Goal: Complete application form: Complete application form

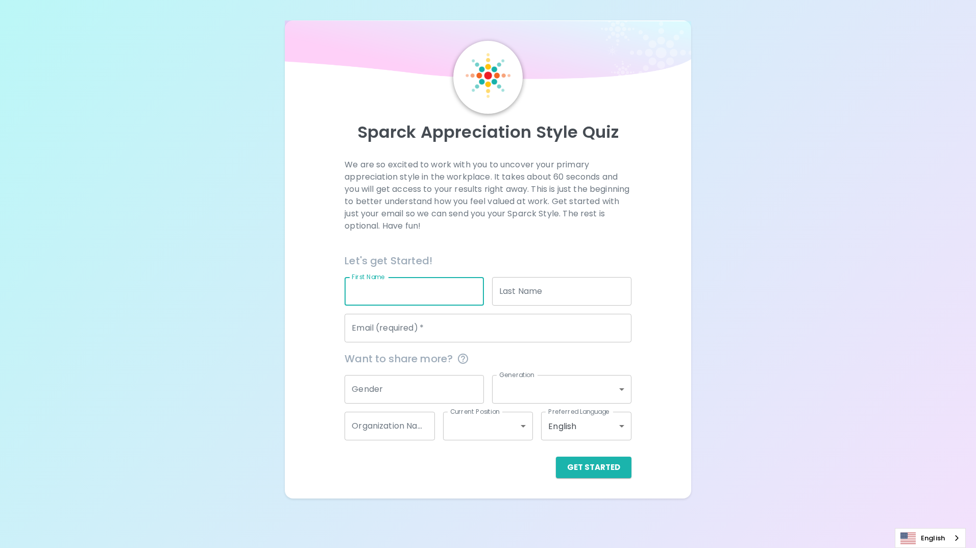
click at [356, 294] on input "First Name" at bounding box center [413, 291] width 139 height 29
type input "Dutharuthai"
type input "Na Pombejara"
type input "[EMAIL_ADDRESS][DOMAIN_NAME]"
click at [387, 388] on input "Gender" at bounding box center [413, 389] width 139 height 29
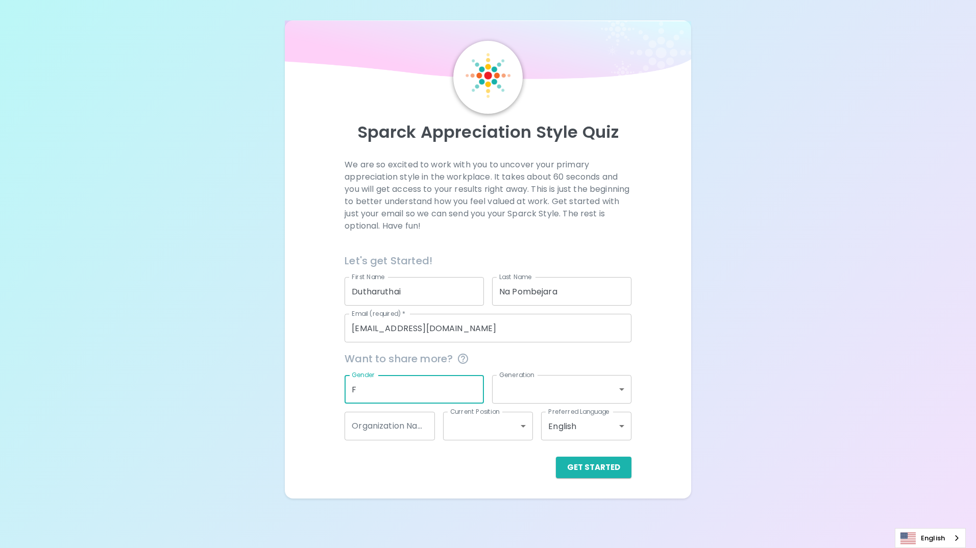
type input "F"
click at [530, 389] on body "Sparck Appreciation Style Quiz We are so excited to work with you to uncover yo…" at bounding box center [488, 274] width 976 height 548
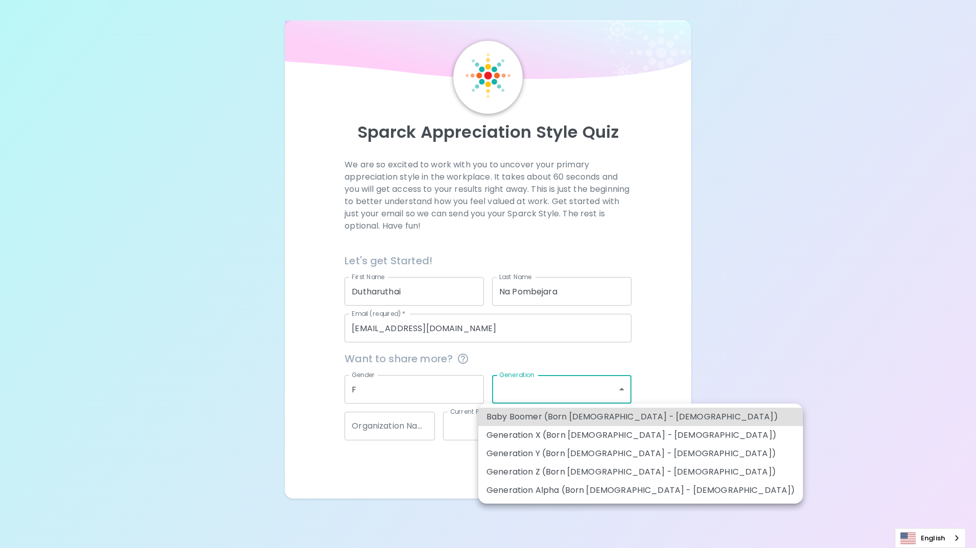
click at [545, 430] on li "Generation X (Born [DEMOGRAPHIC_DATA] - [DEMOGRAPHIC_DATA])" at bounding box center [640, 435] width 325 height 18
type input "generation_x"
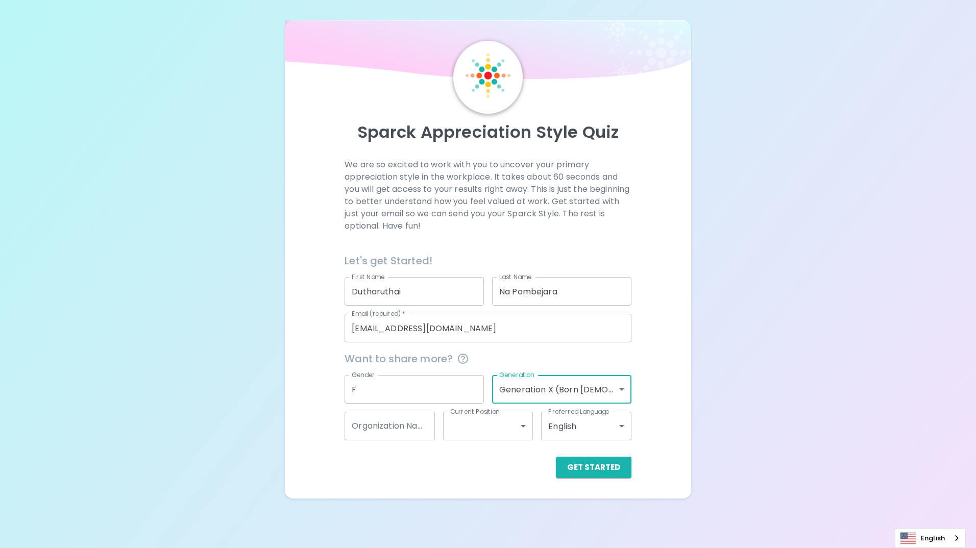
click at [411, 431] on input "Organization Name" at bounding box center [389, 426] width 90 height 29
click at [469, 429] on body "Sparck Appreciation Style Quiz We are so excited to work with you to uncover yo…" at bounding box center [488, 274] width 976 height 548
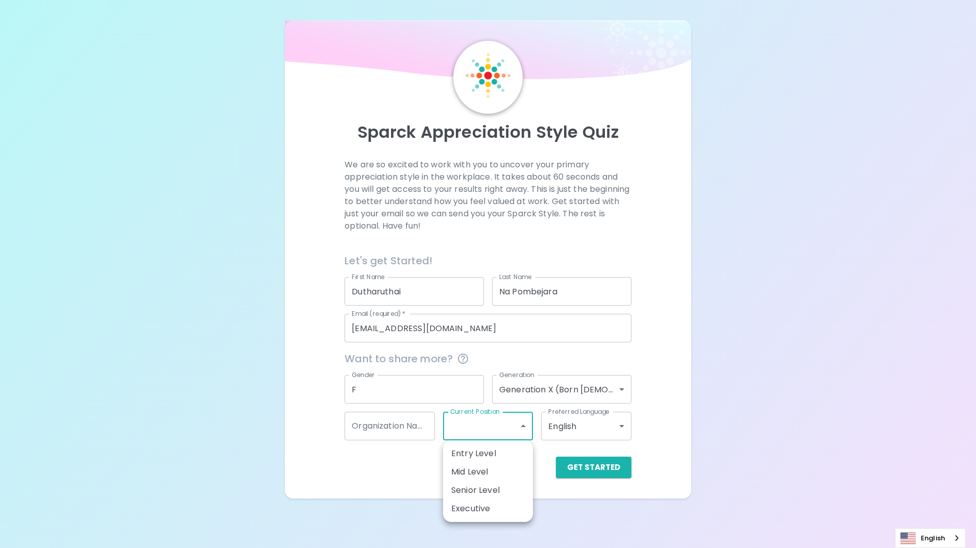
click at [574, 427] on div at bounding box center [488, 274] width 976 height 548
click at [623, 426] on body "Sparck Appreciation Style Quiz We are so excited to work with you to uncover yo…" at bounding box center [488, 274] width 976 height 548
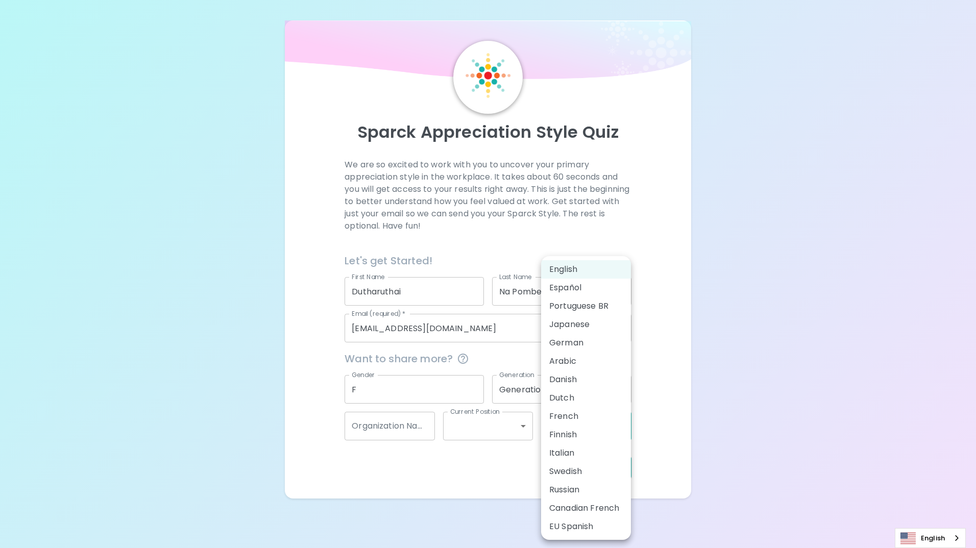
click at [672, 422] on div at bounding box center [488, 274] width 976 height 548
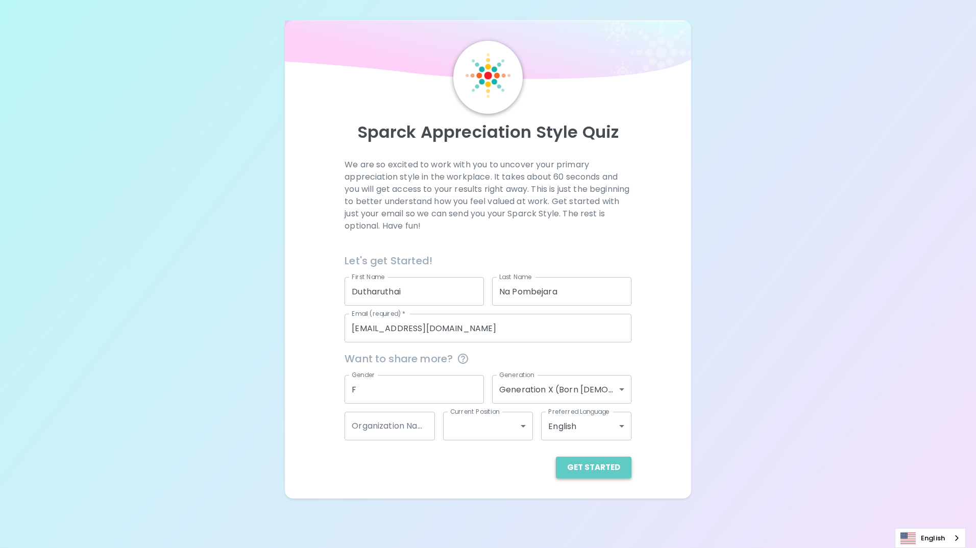
click at [620, 472] on button "Get Started" at bounding box center [594, 467] width 76 height 21
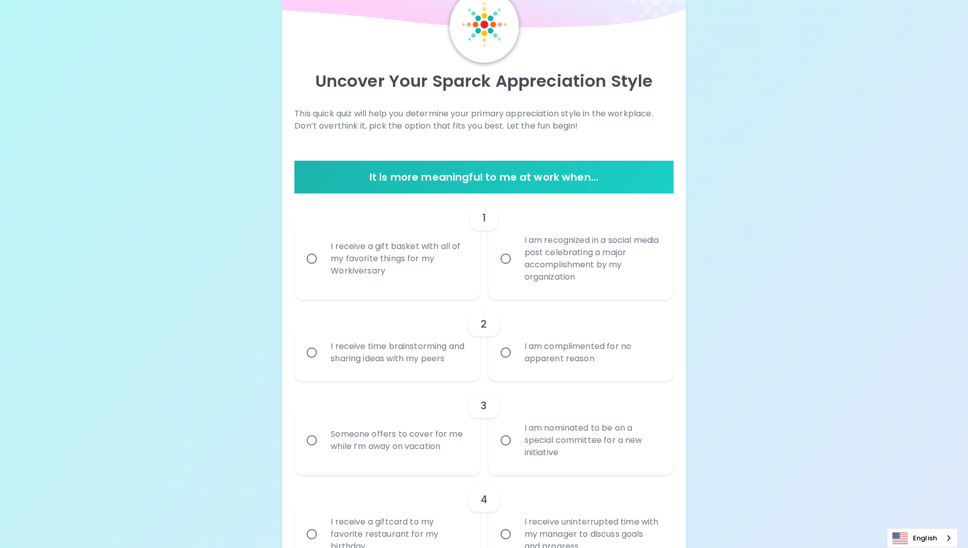
scroll to position [102, 0]
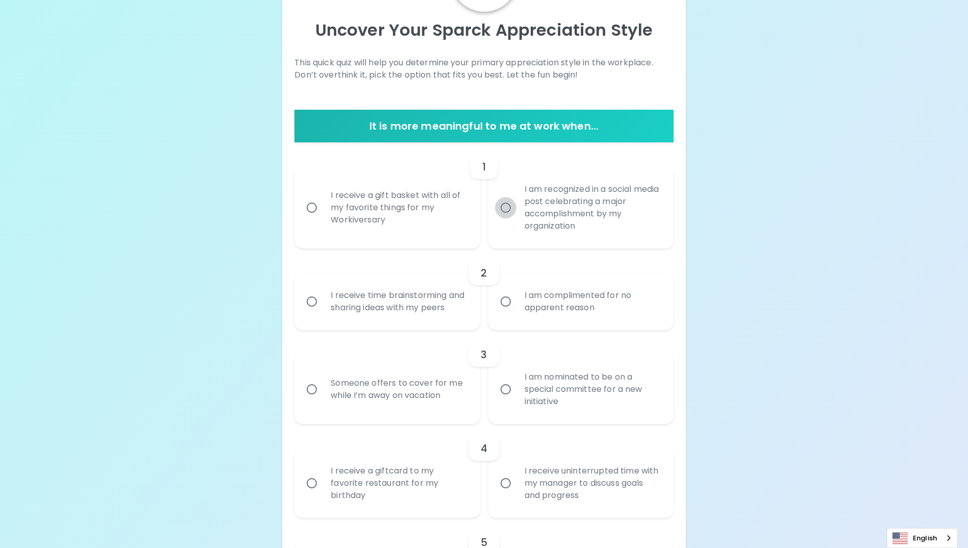
click at [505, 212] on input "I am recognized in a social media post celebrating a major accomplishment by my…" at bounding box center [505, 207] width 21 height 21
radio input "true"
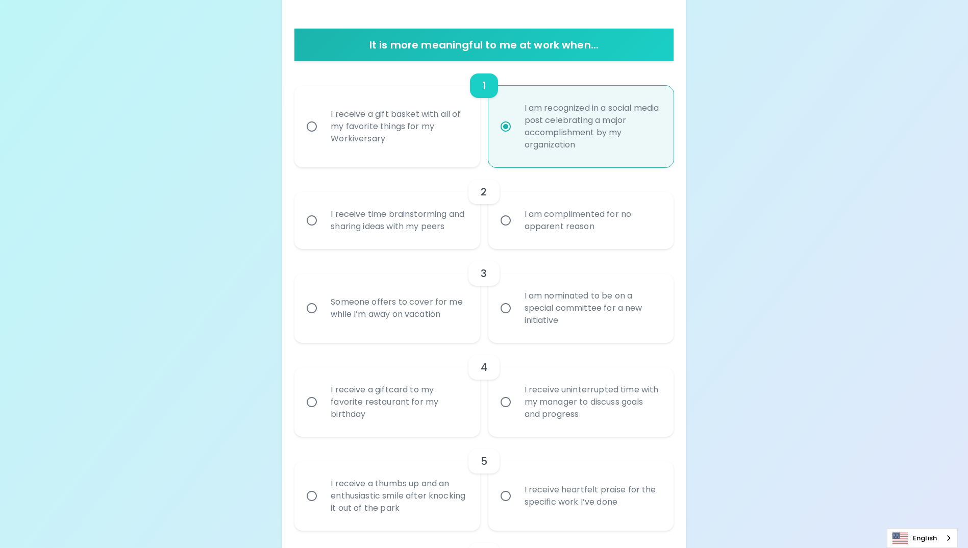
scroll to position [184, 0]
click at [315, 225] on input "I receive time brainstorming and sharing ideas with my peers" at bounding box center [311, 219] width 21 height 21
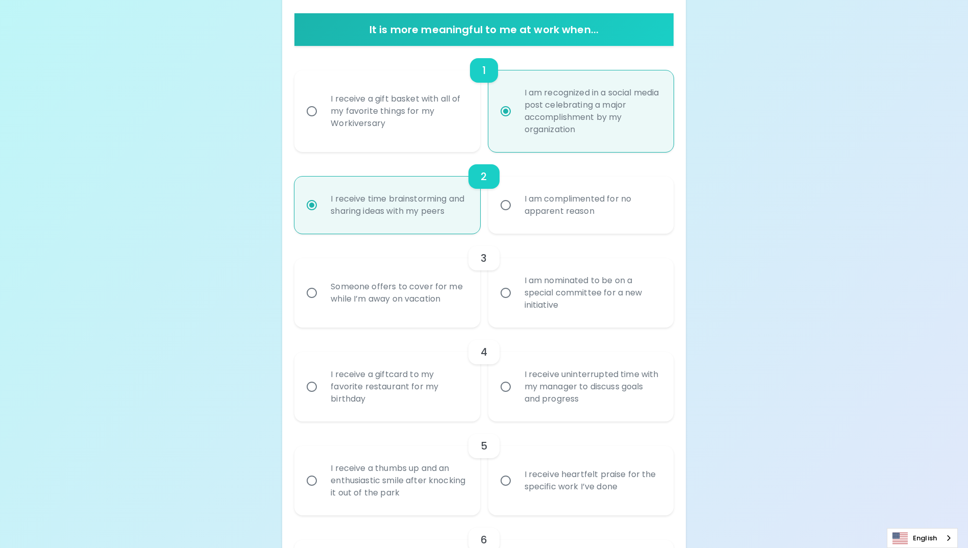
scroll to position [214, 0]
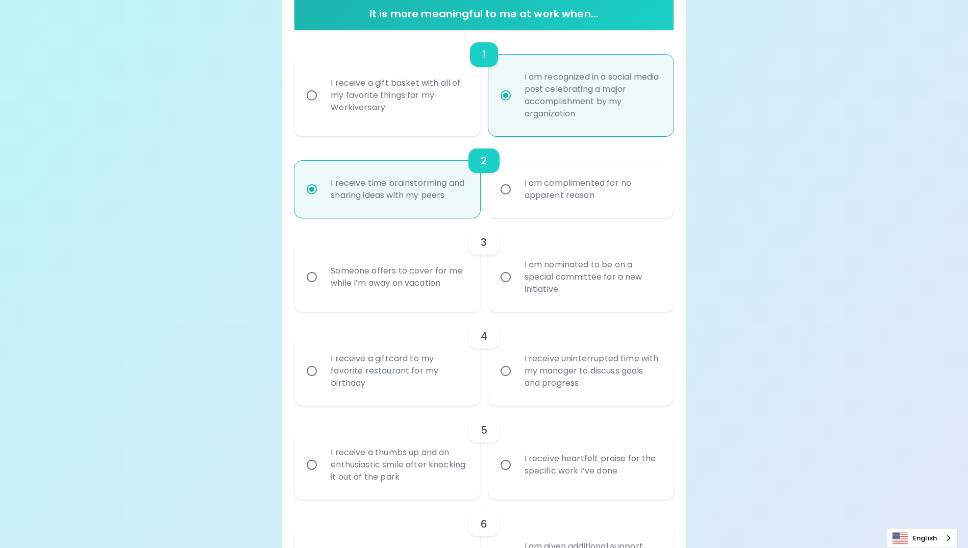
radio input "true"
click at [507, 288] on input "I am nominated to be on a special committee for a new initiative" at bounding box center [505, 276] width 21 height 21
radio input "false"
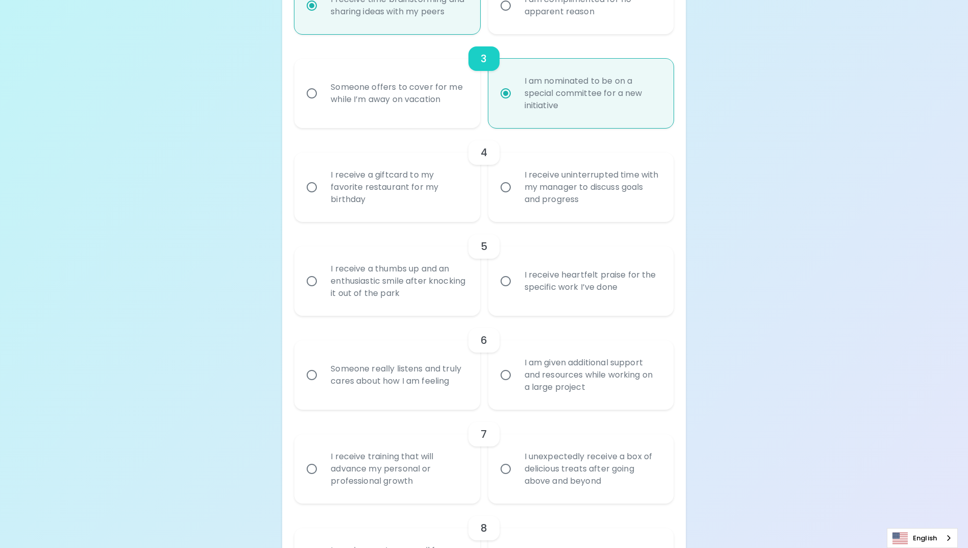
scroll to position [449, 0]
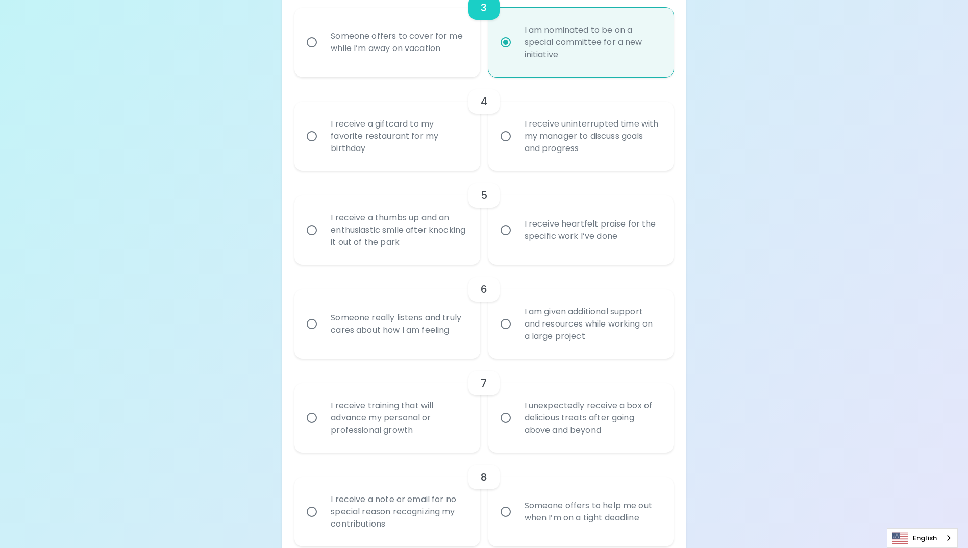
radio input "true"
click at [508, 147] on input "I receive uninterrupted time with my manager to discuss goals and progress" at bounding box center [505, 136] width 21 height 21
radio input "false"
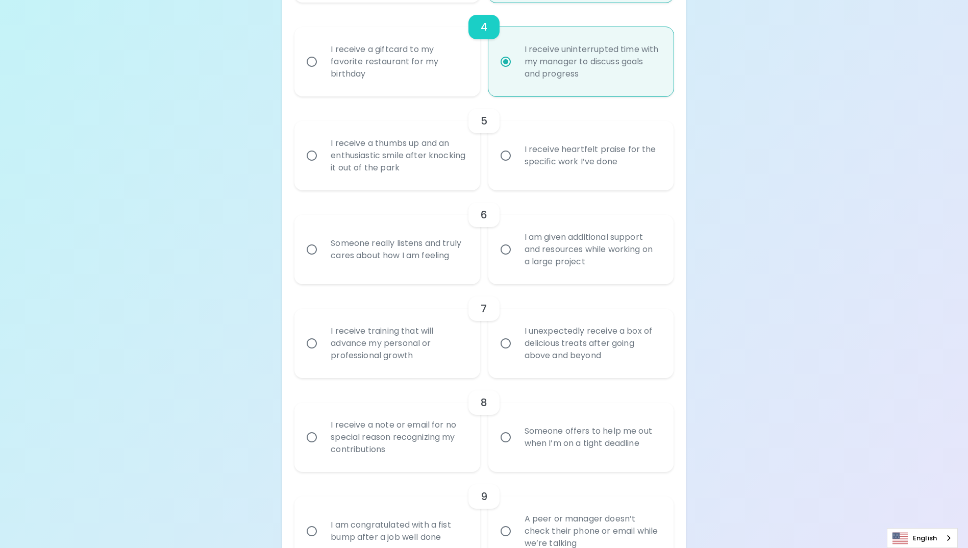
scroll to position [531, 0]
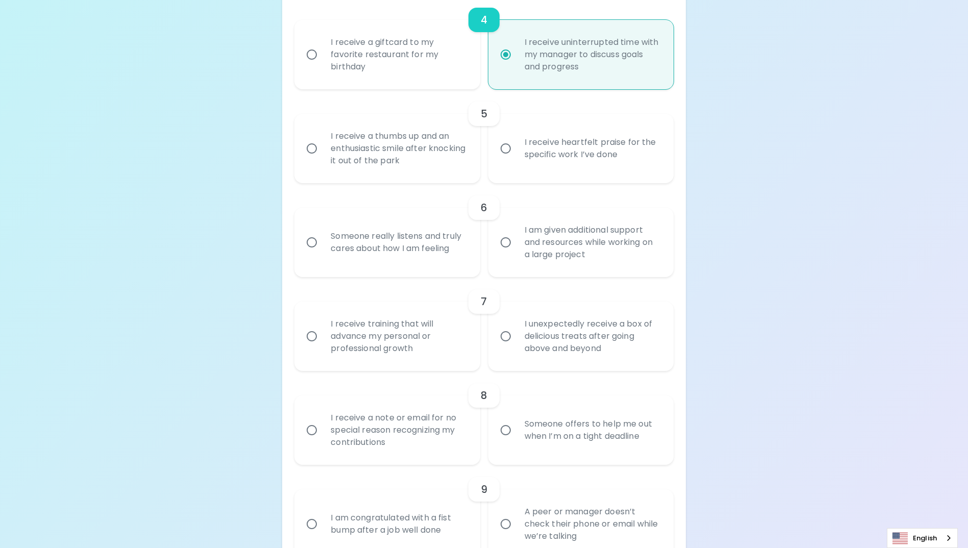
radio input "true"
click at [314, 159] on input "I receive a thumbs up and an enthusiastic smile after knocking it out of the pa…" at bounding box center [311, 148] width 21 height 21
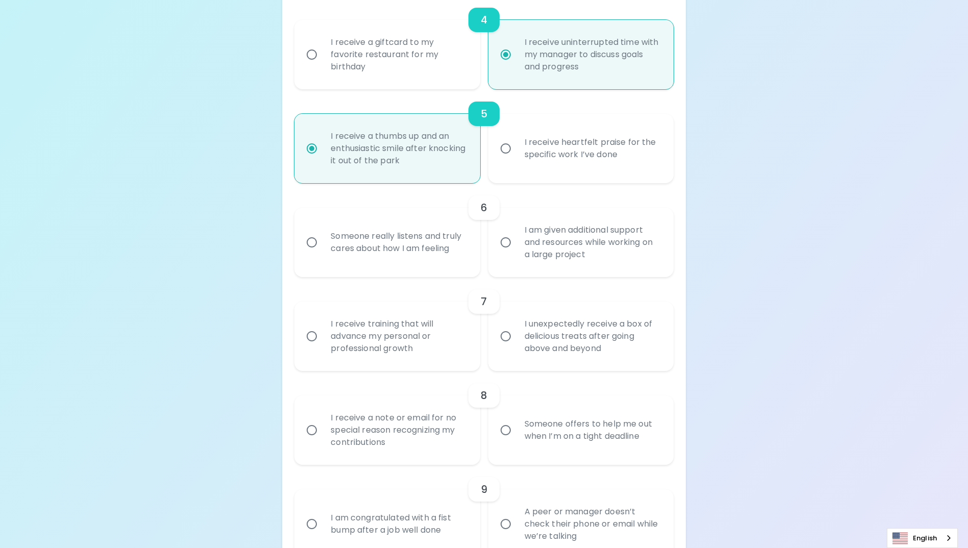
radio input "false"
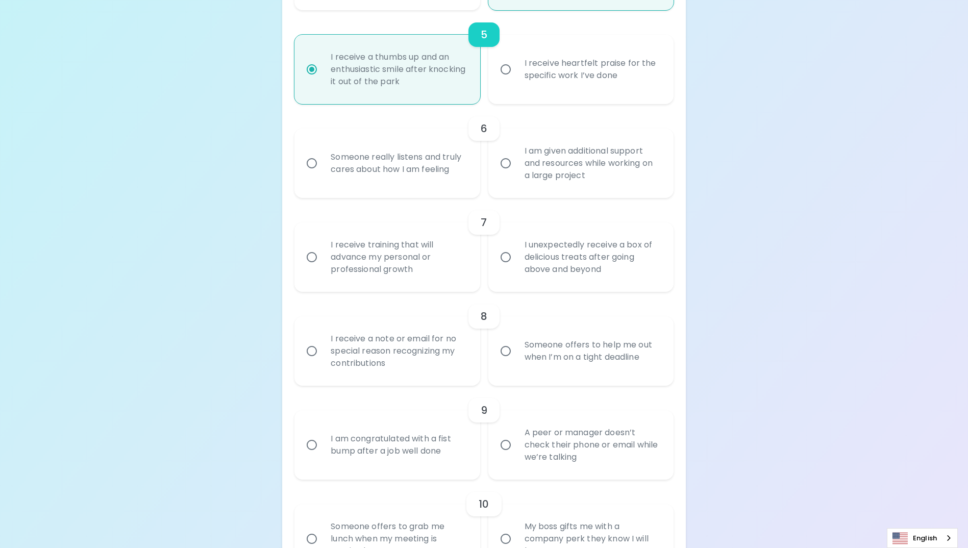
scroll to position [612, 0]
radio input "true"
click at [503, 171] on input "I am given additional support and resources while working on a large project" at bounding box center [505, 160] width 21 height 21
radio input "false"
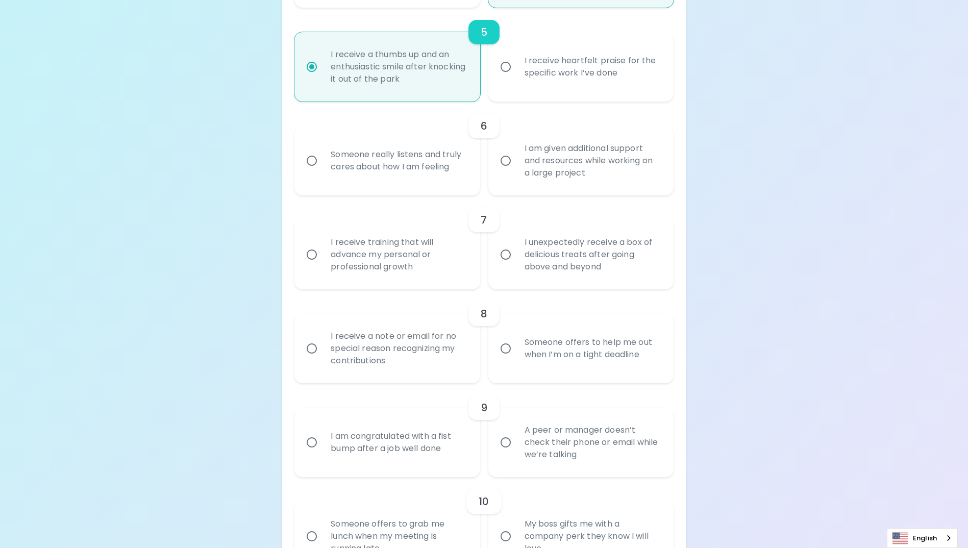
radio input "false"
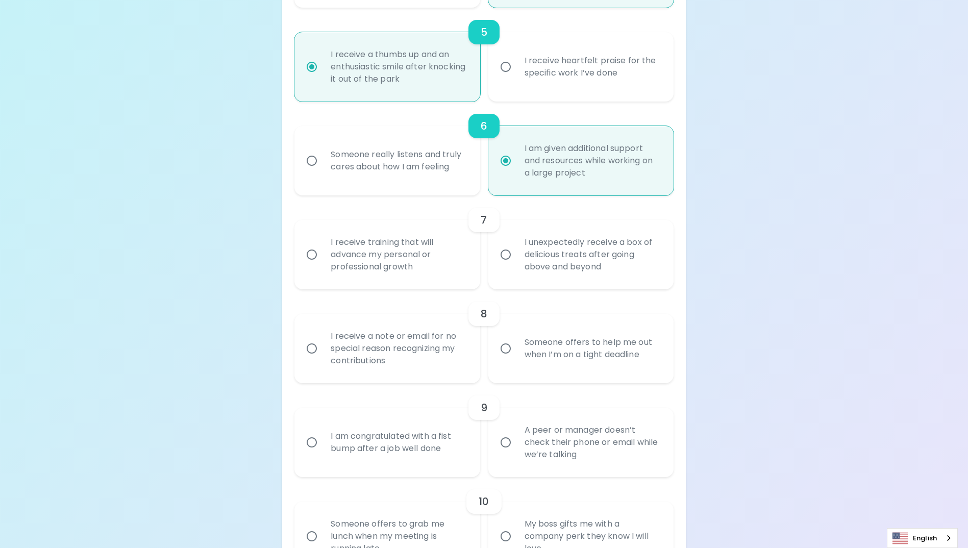
scroll to position [694, 0]
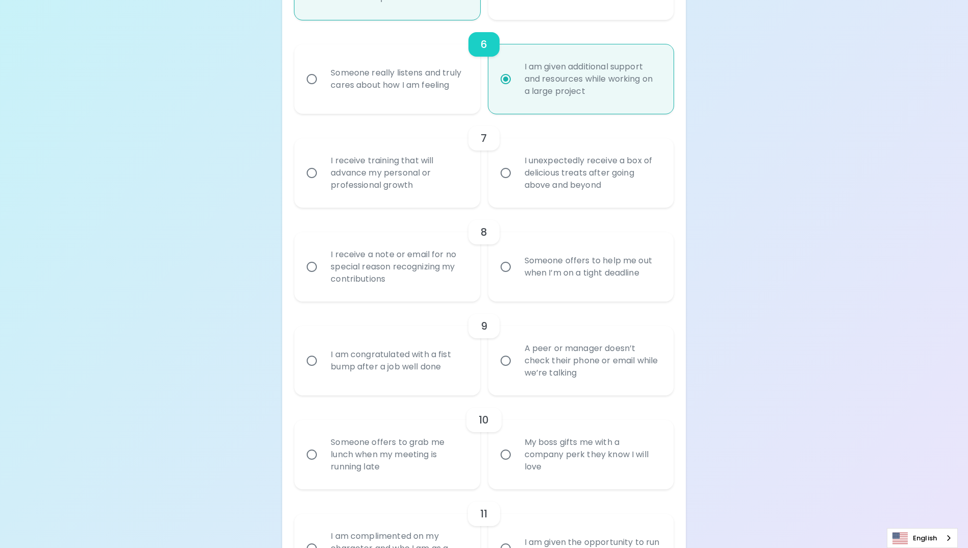
radio input "true"
click at [314, 184] on input "I receive training that will advance my personal or professional growth" at bounding box center [311, 172] width 21 height 21
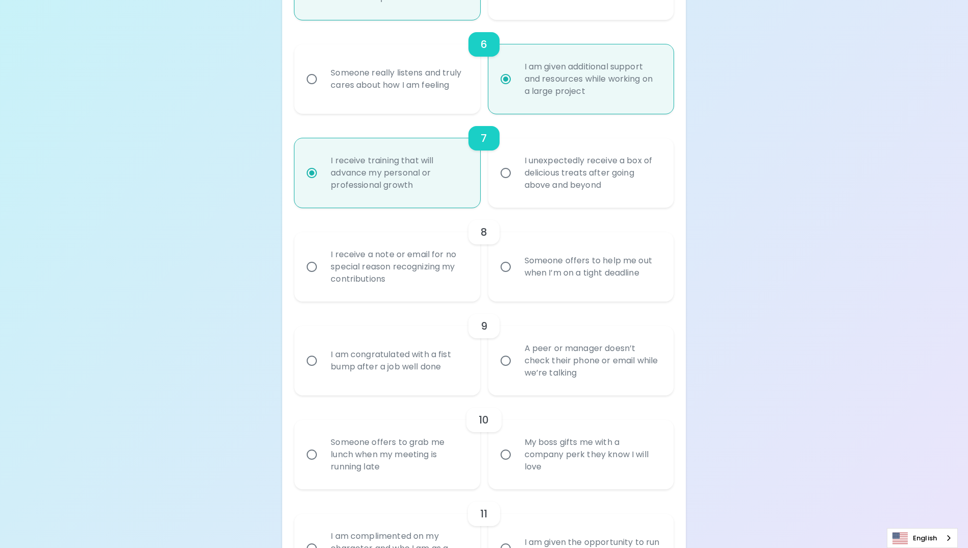
radio input "false"
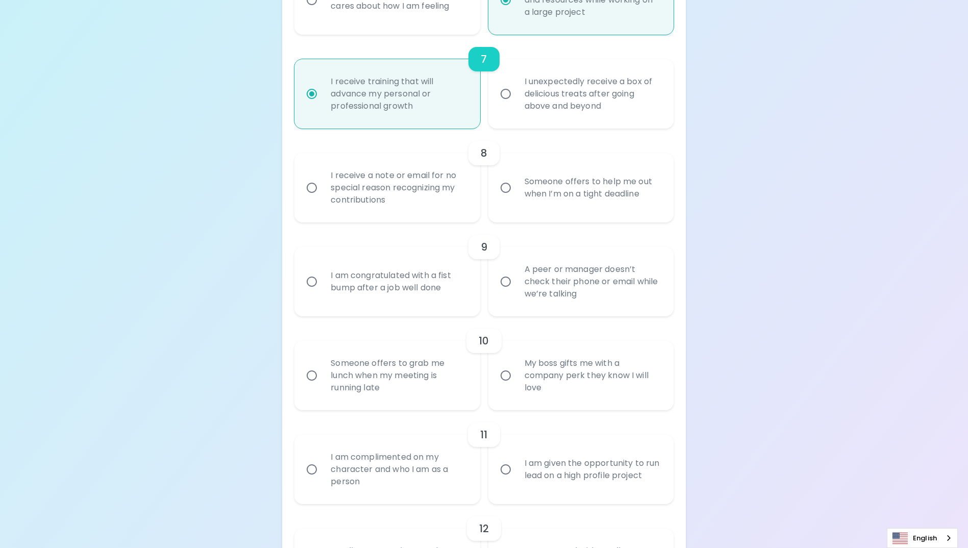
scroll to position [776, 0]
radio input "true"
click at [503, 196] on input "Someone offers to help me out when I’m on a tight deadline" at bounding box center [505, 185] width 21 height 21
radio input "false"
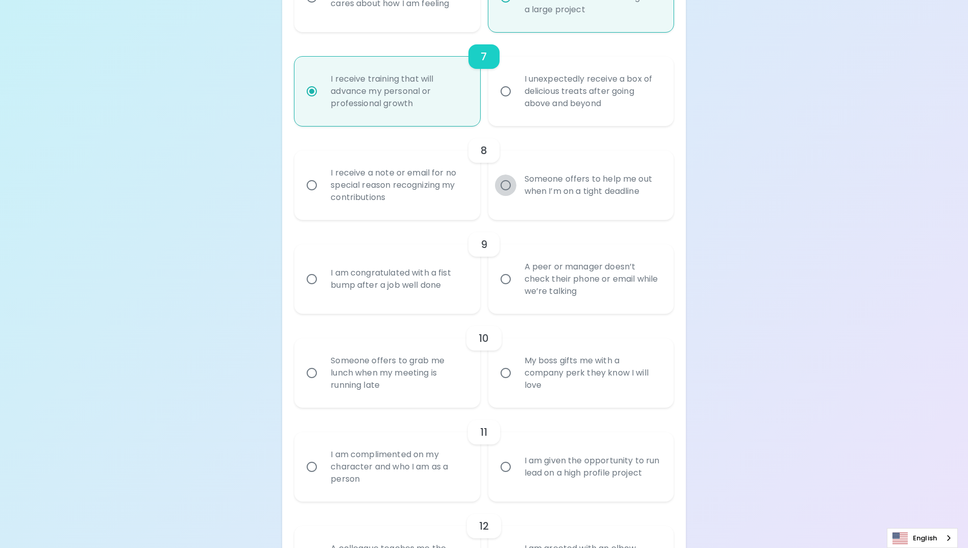
radio input "false"
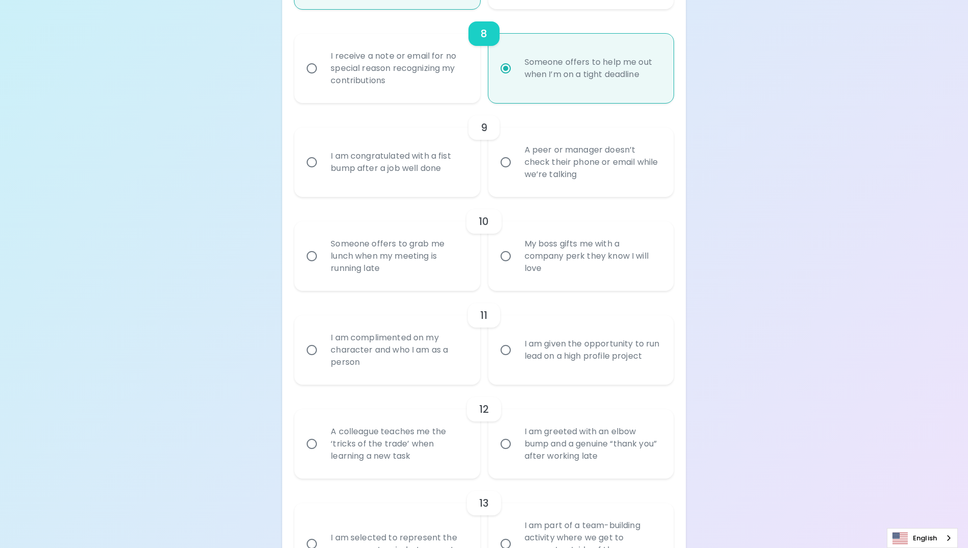
scroll to position [908, 0]
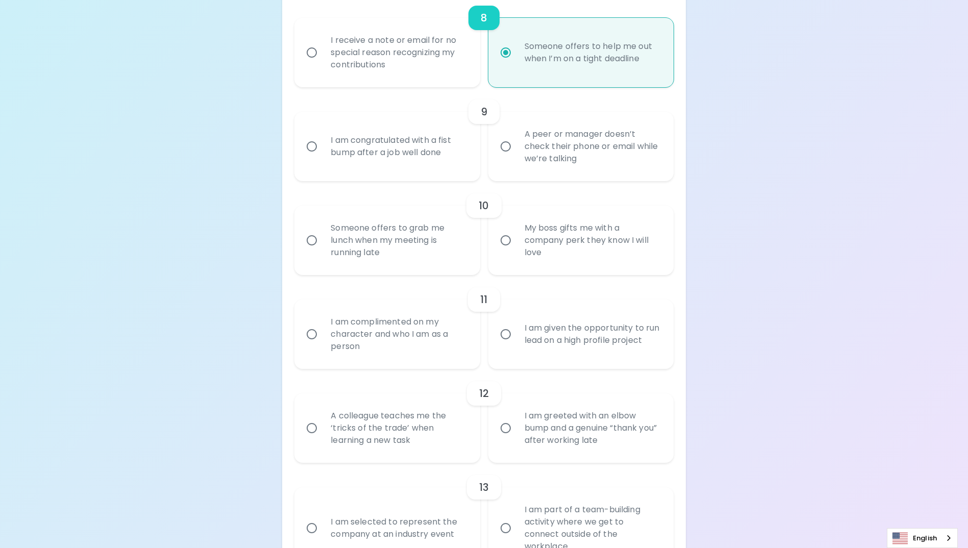
radio input "true"
click at [505, 157] on input "A peer or manager doesn’t check their phone or email while we’re talking" at bounding box center [505, 146] width 21 height 21
radio input "false"
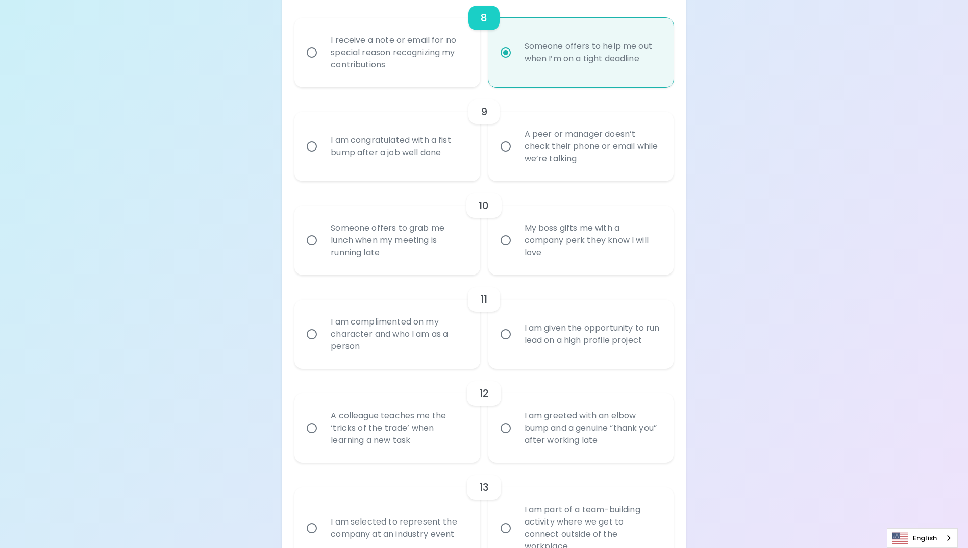
radio input "false"
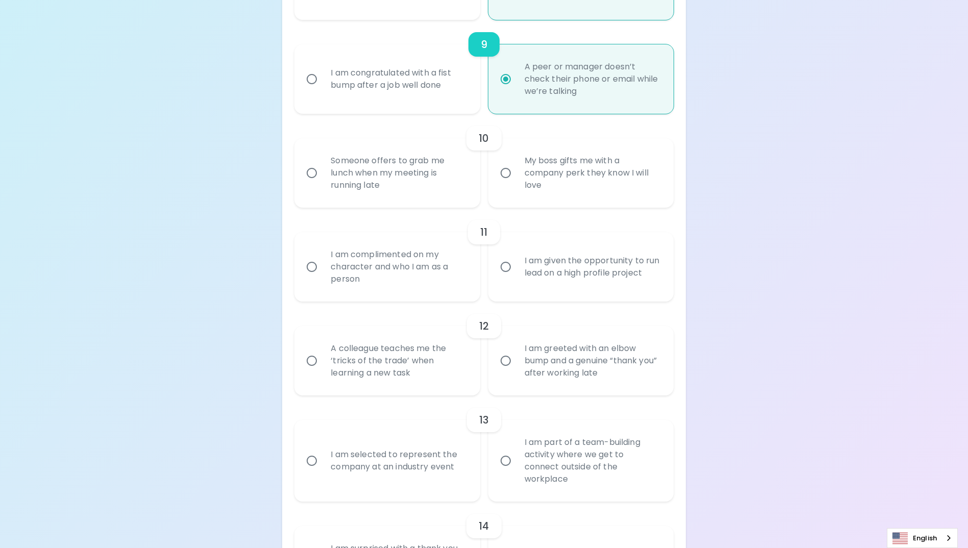
scroll to position [990, 0]
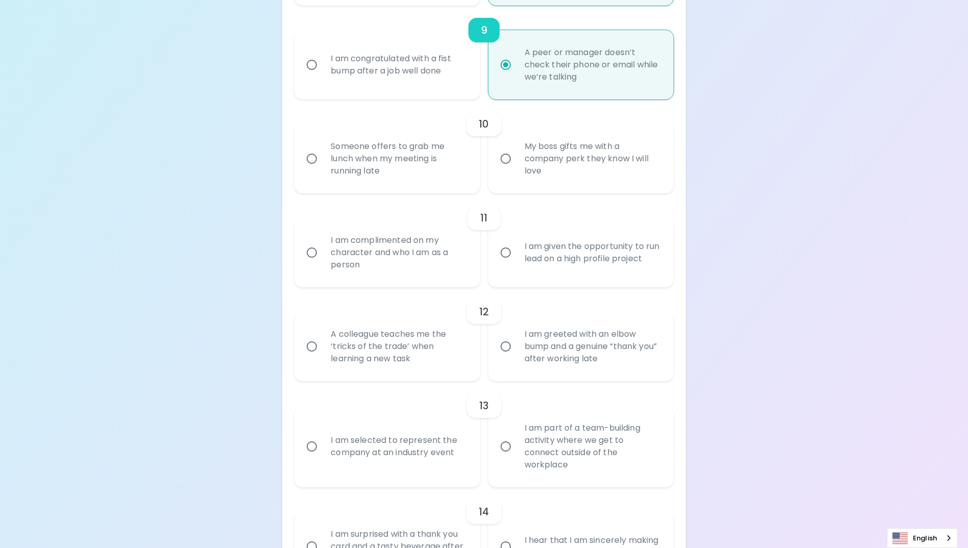
radio input "true"
click at [321, 169] on input "Someone offers to grab me lunch when my meeting is running late" at bounding box center [311, 158] width 21 height 21
radio input "false"
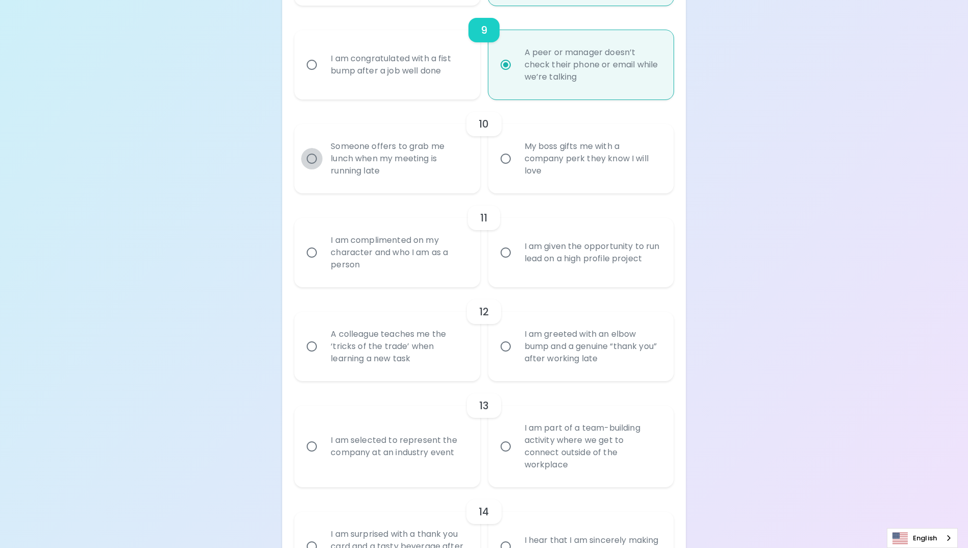
radio input "false"
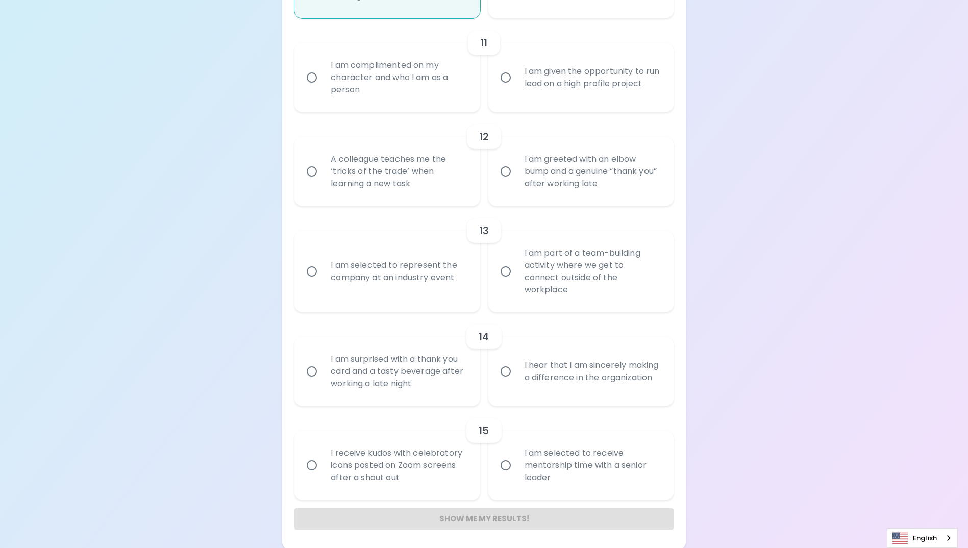
scroll to position [1167, 0]
radio input "true"
click at [504, 86] on input "I am given the opportunity to run lead on a high profile project" at bounding box center [505, 75] width 21 height 21
radio input "false"
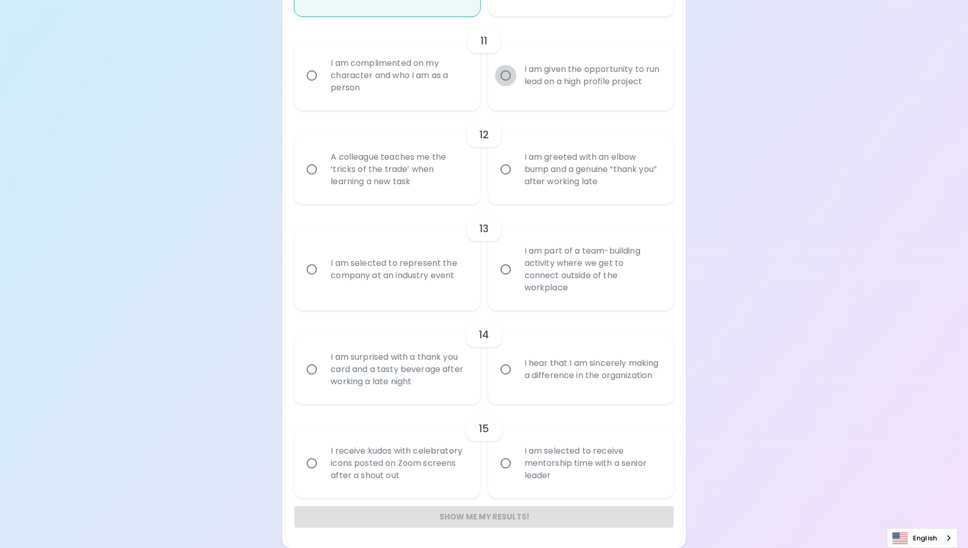
radio input "false"
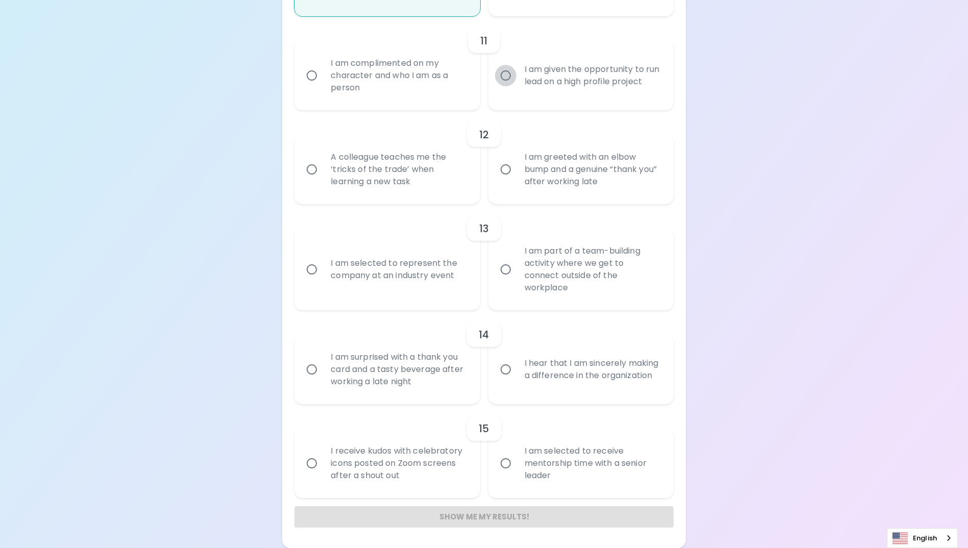
radio input "false"
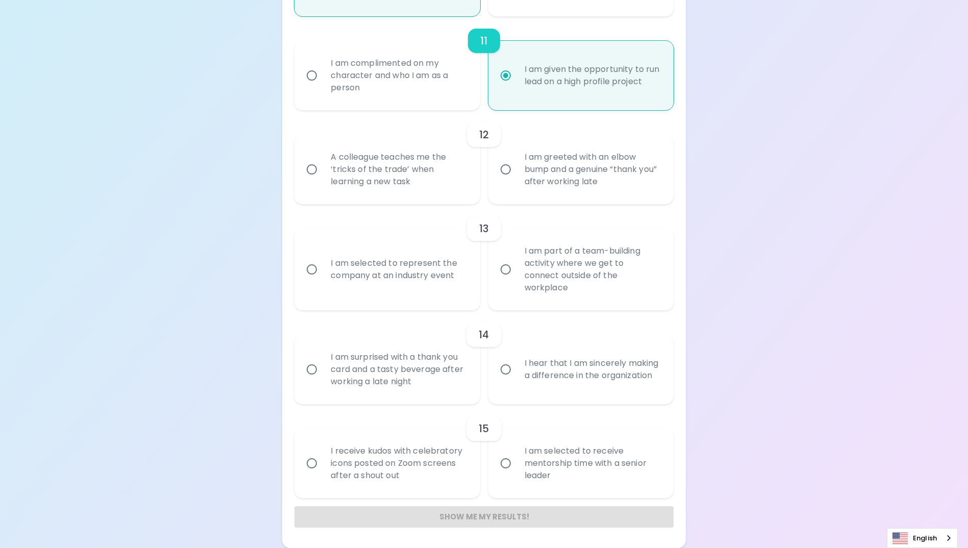
radio input "true"
click at [314, 180] on input "A colleague teaches me the ‘tricks of the trade’ when learning a new task" at bounding box center [311, 169] width 21 height 21
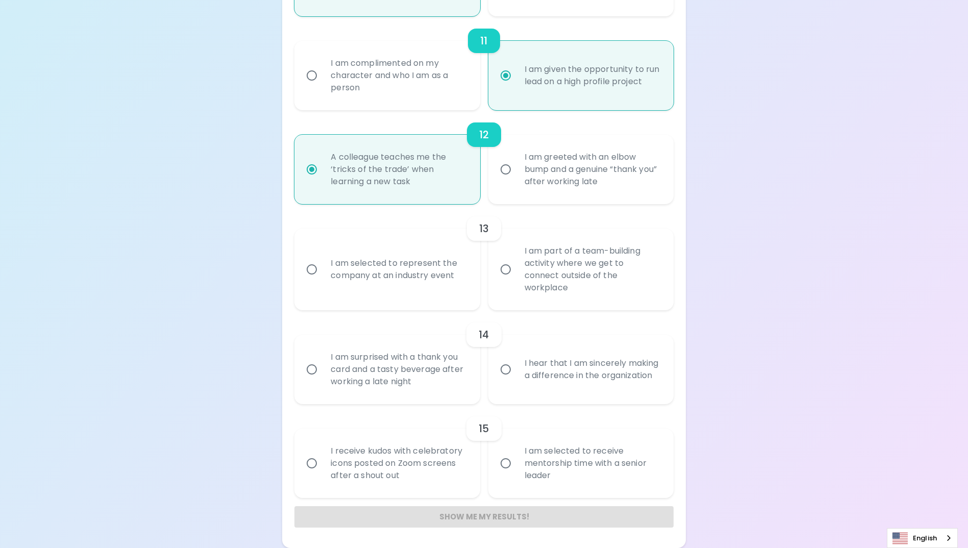
radio input "false"
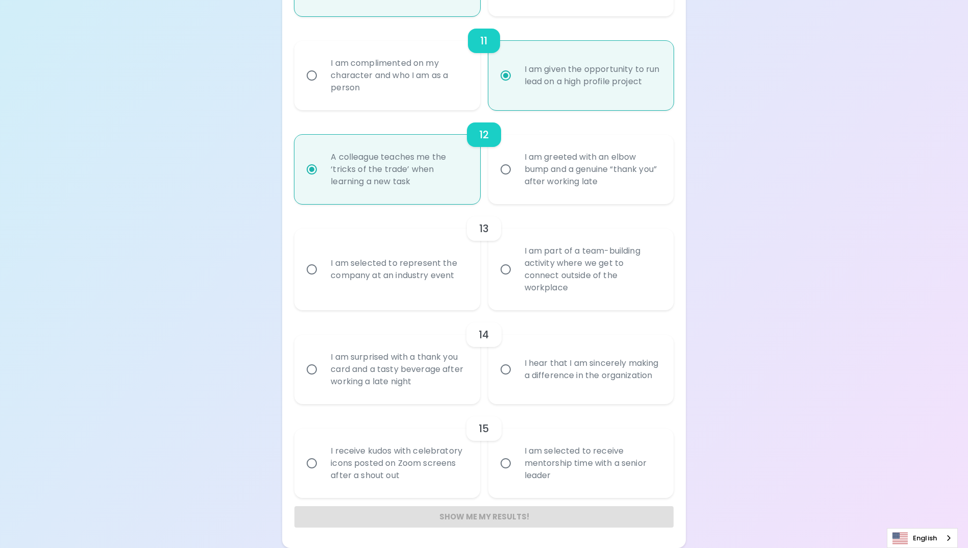
radio input "false"
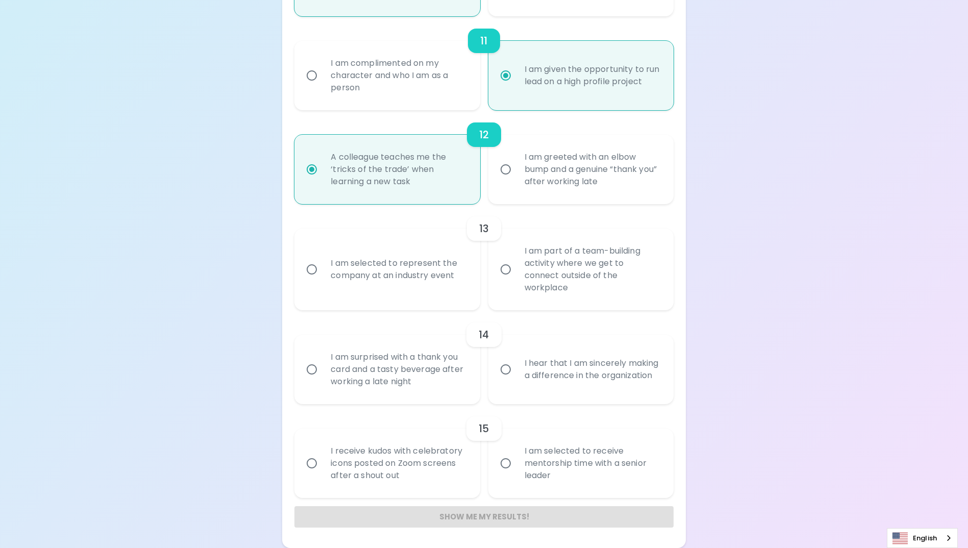
radio input "true"
click at [317, 276] on input "I am selected to represent the company at an industry event" at bounding box center [311, 269] width 21 height 21
radio input "false"
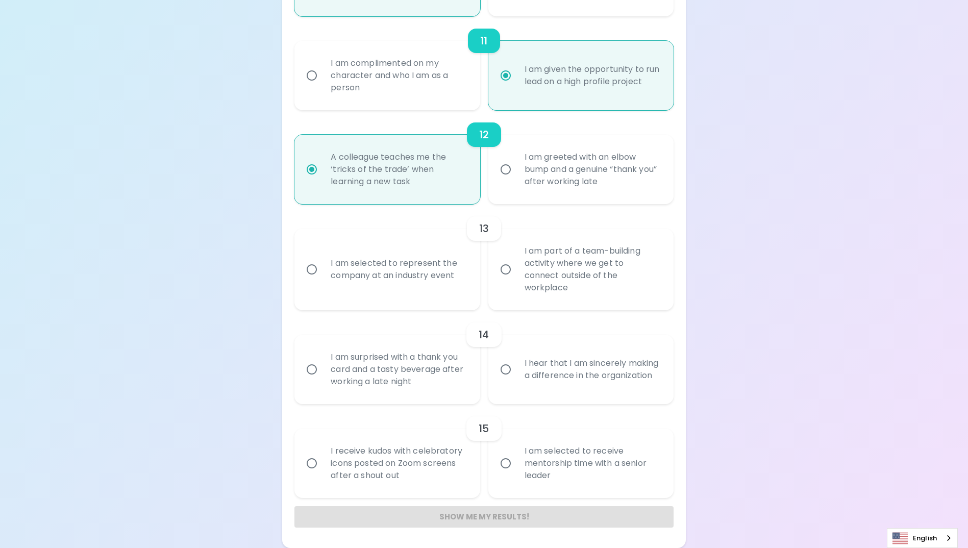
radio input "false"
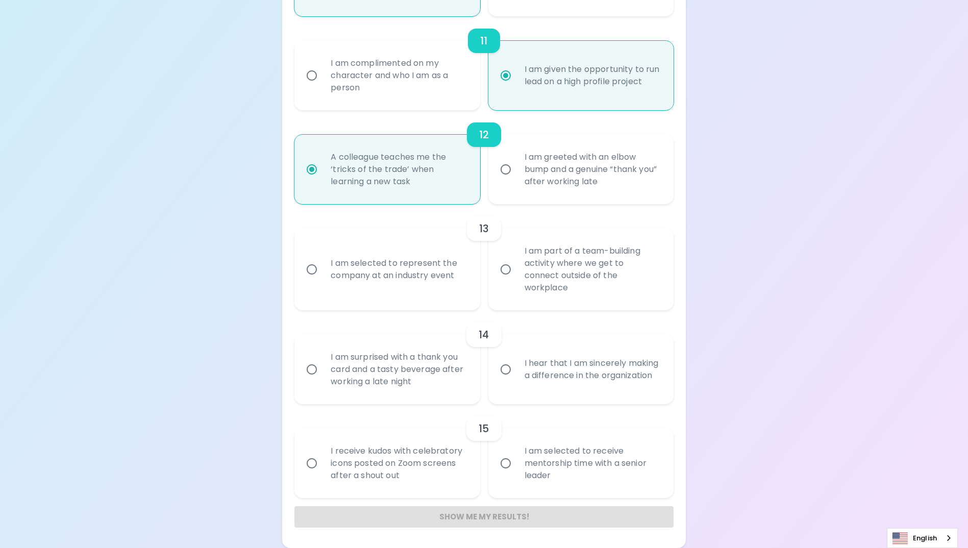
radio input "false"
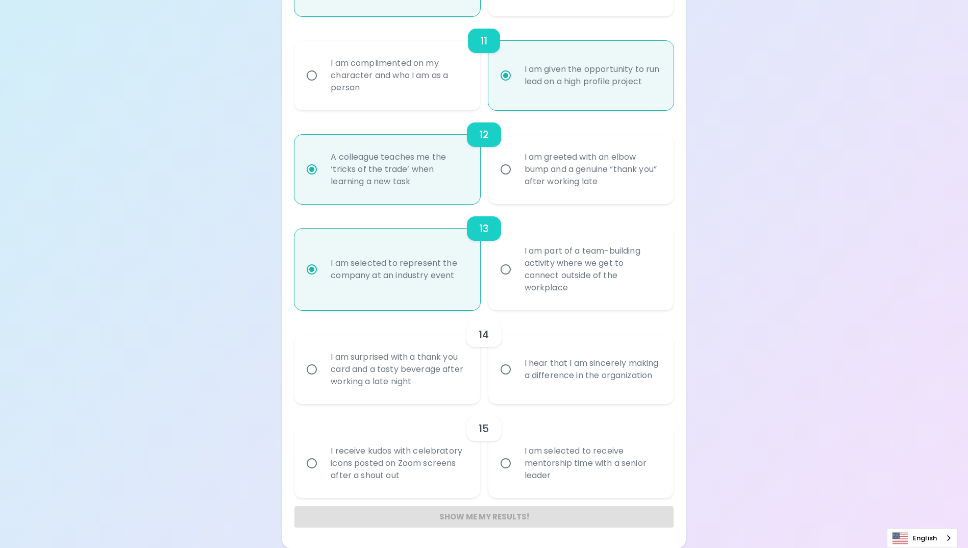
radio input "true"
click at [505, 374] on input "I hear that I am sincerely making a difference in the organization" at bounding box center [505, 369] width 21 height 21
radio input "false"
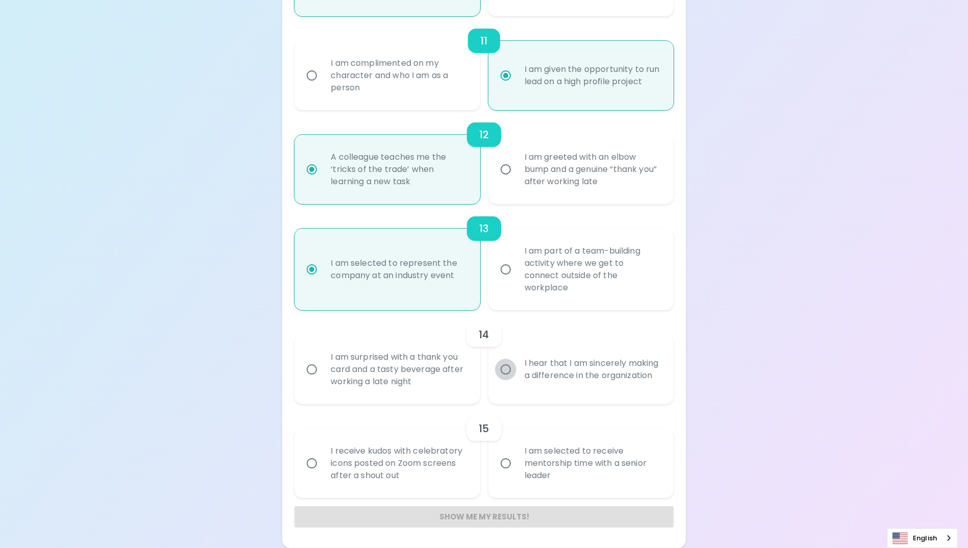
radio input "false"
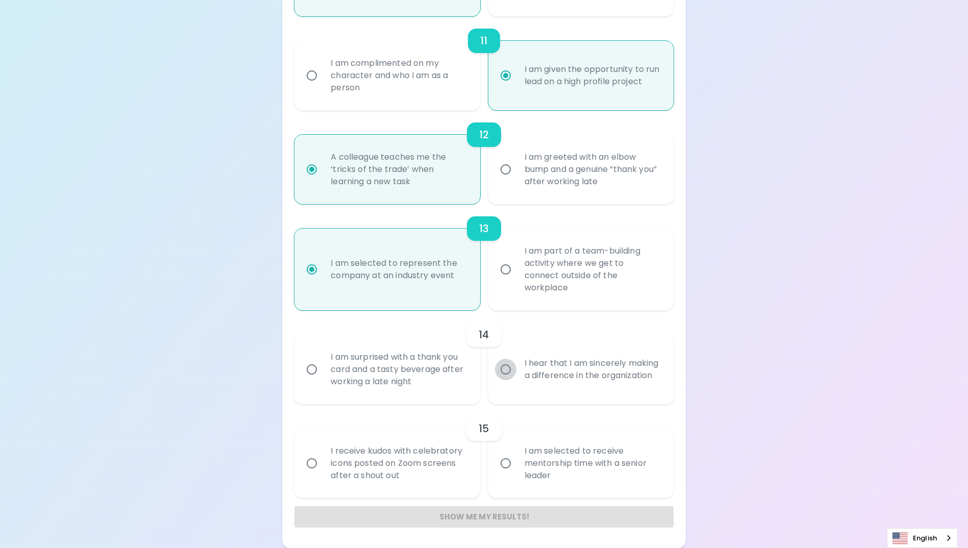
radio input "false"
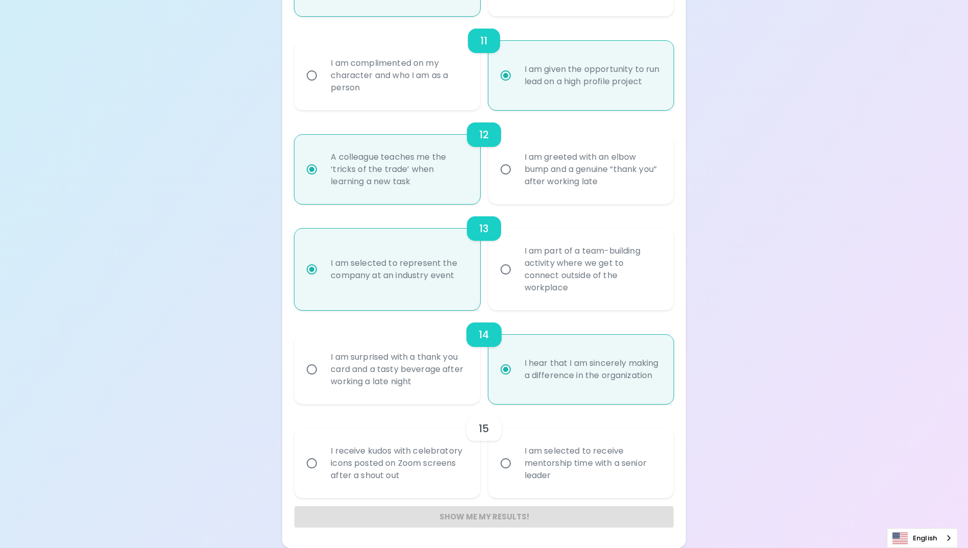
radio input "true"
click at [504, 467] on input "I am selected to receive mentorship time with a senior leader" at bounding box center [505, 463] width 21 height 21
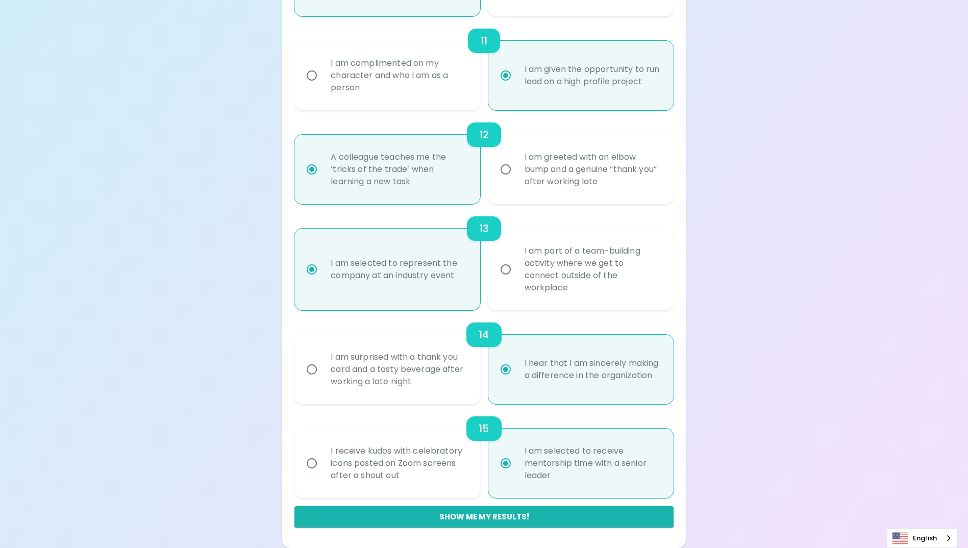
radio input "false"
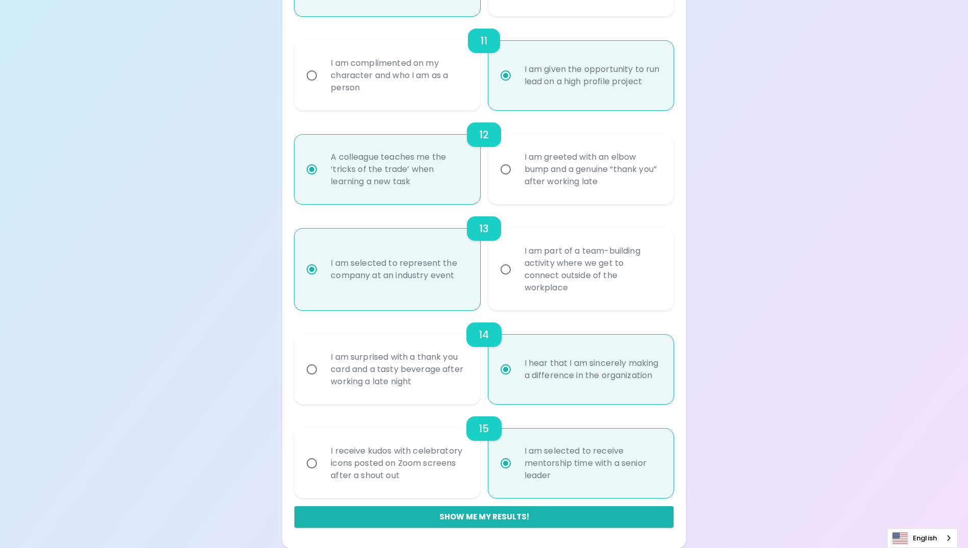
radio input "false"
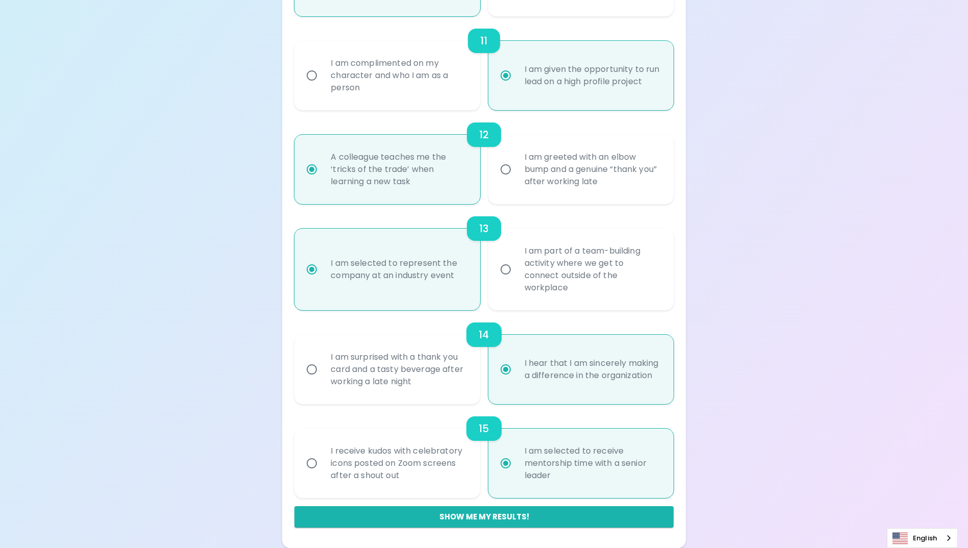
radio input "false"
radio input "true"
click at [501, 514] on button "Show me my results!" at bounding box center [483, 516] width 379 height 21
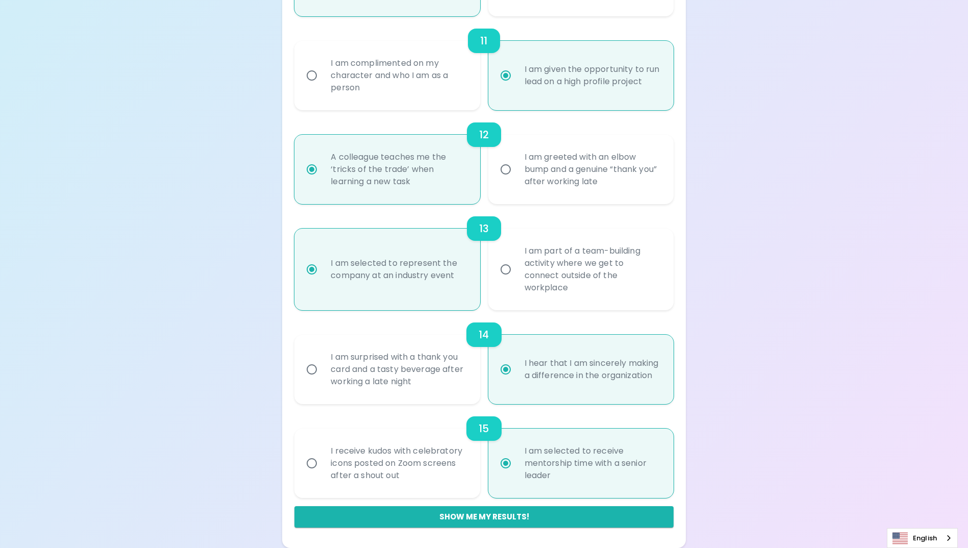
radio input "false"
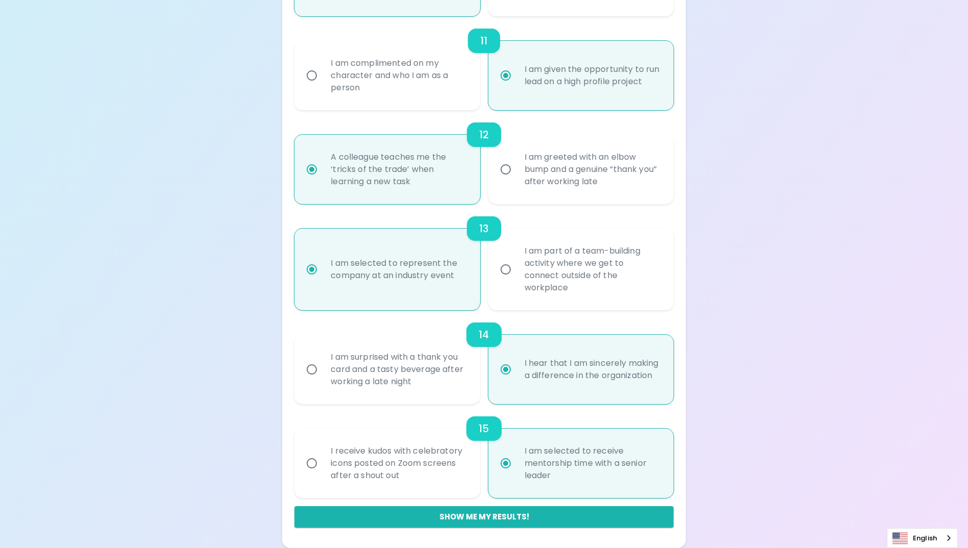
radio input "false"
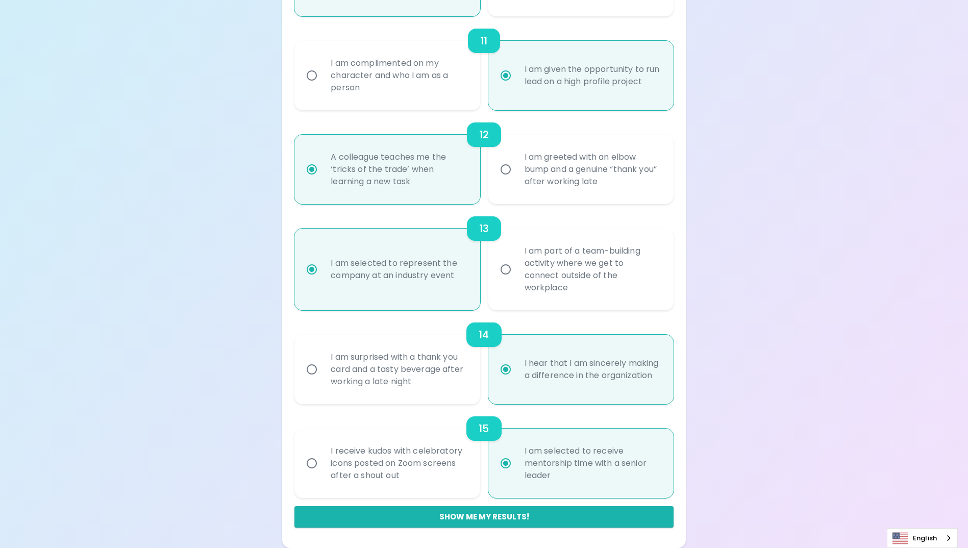
radio input "false"
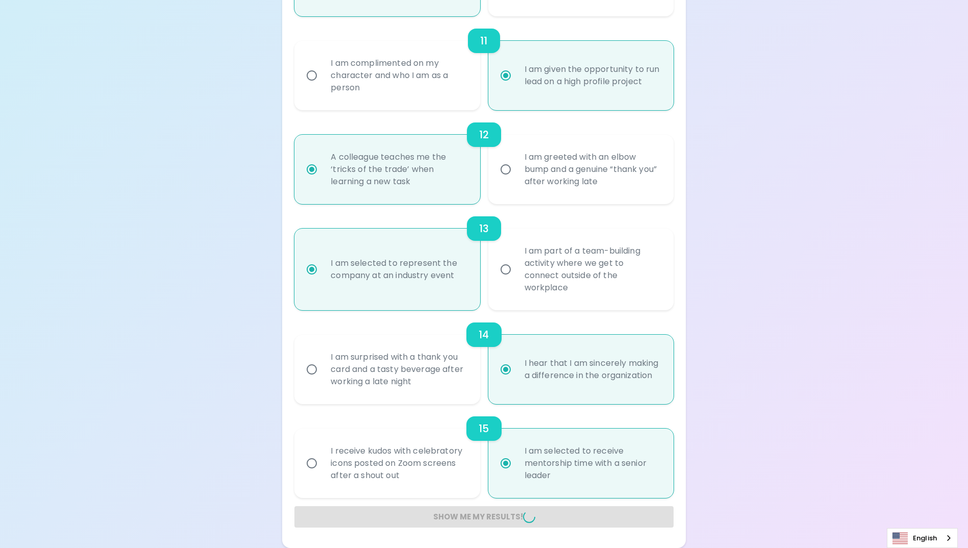
radio input "false"
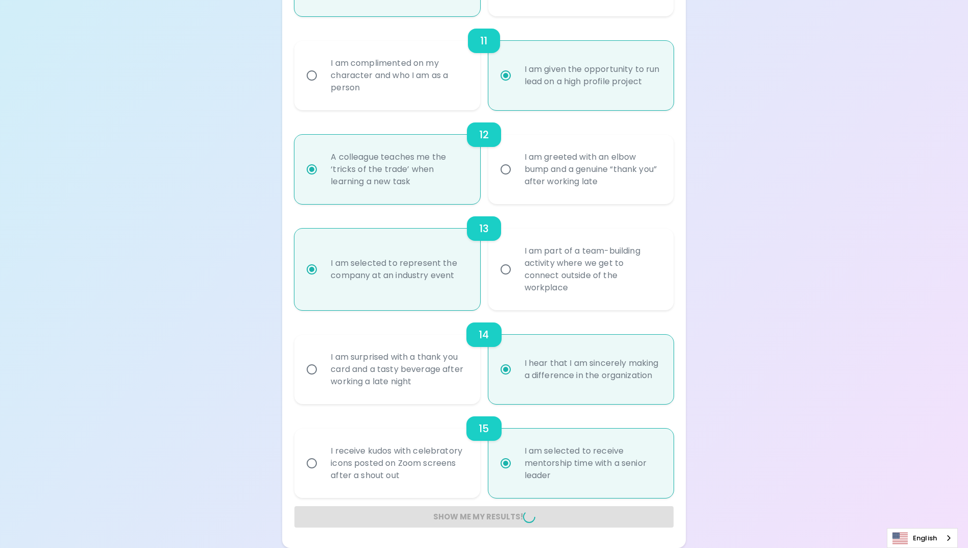
radio input "false"
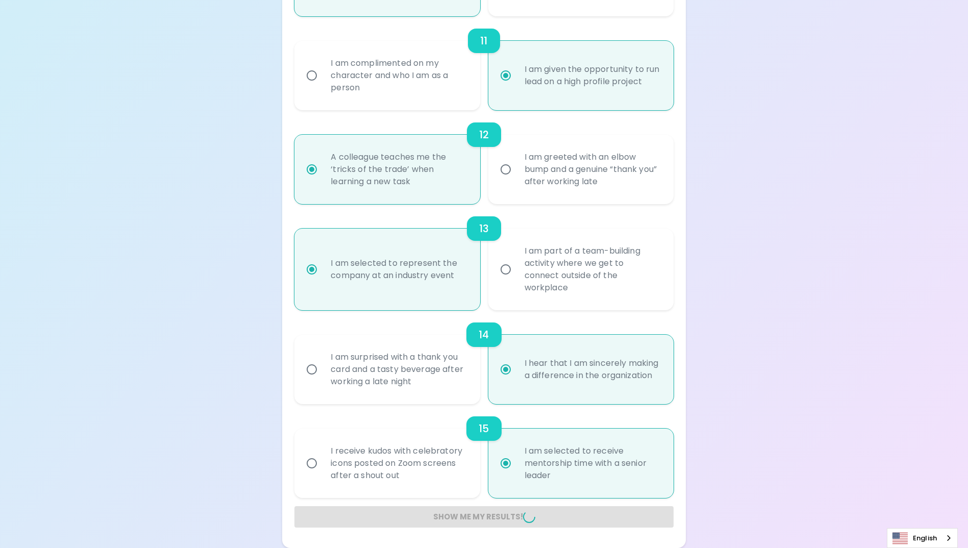
radio input "false"
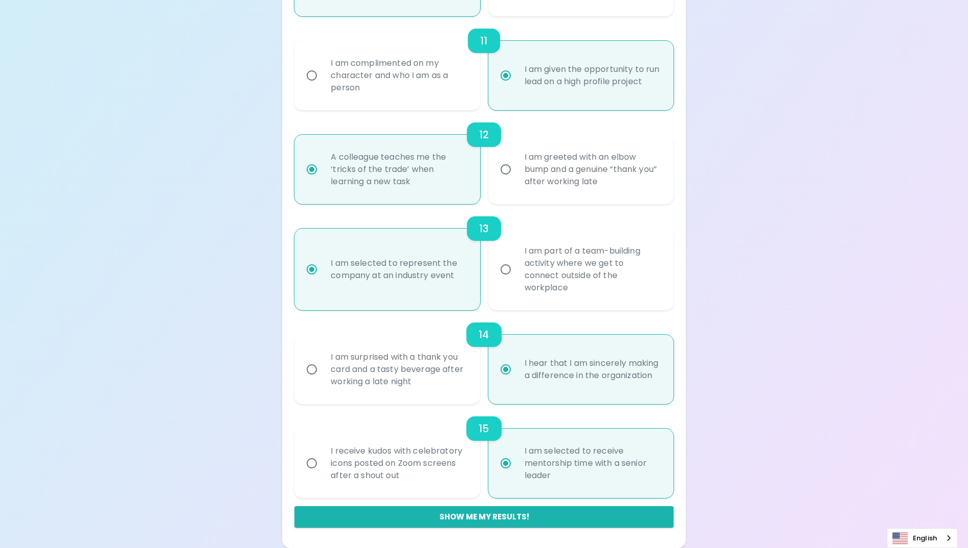
scroll to position [109, 0]
